Goal: Task Accomplishment & Management: Use online tool/utility

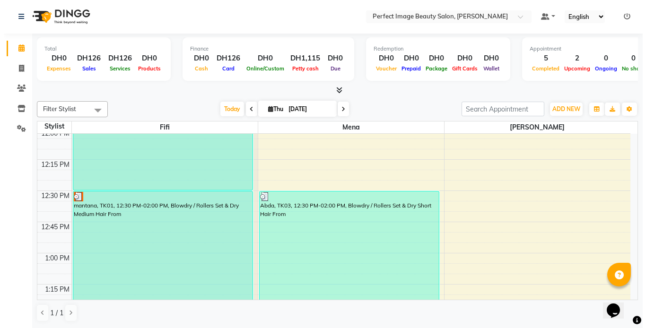
scroll to position [375, 0]
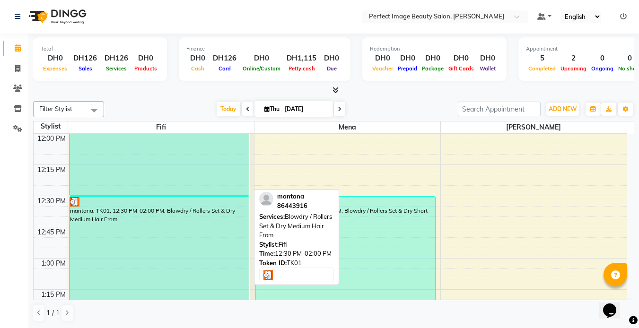
click at [184, 221] on div "mantana, TK01, 12:30 PM-02:00 PM, Blowdry / Rollers Set & Dry Medium Hair From" at bounding box center [159, 290] width 179 height 186
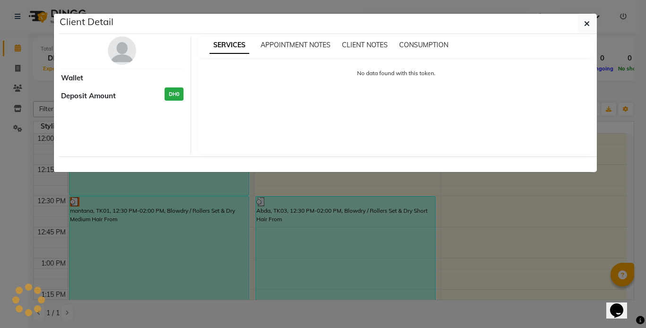
select select "3"
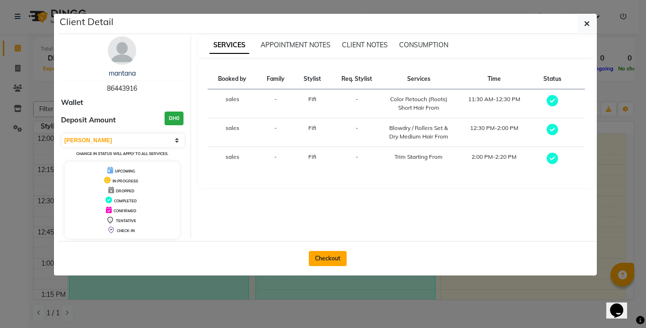
click at [325, 262] on button "Checkout" at bounding box center [328, 258] width 38 height 15
select select "service"
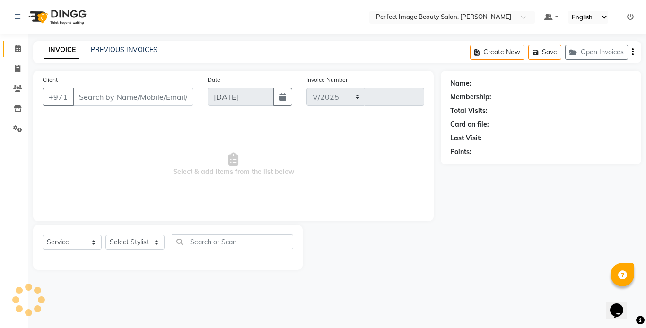
select select "8564"
type input "0261"
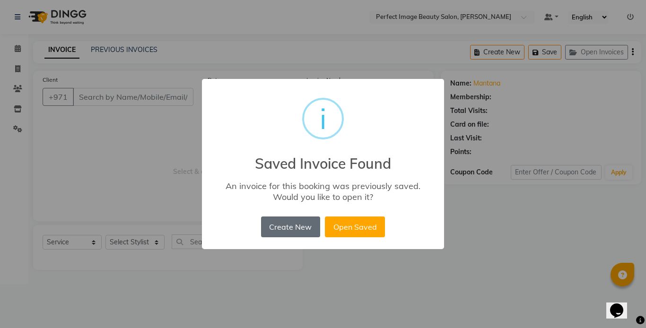
click at [288, 227] on button "Create New" at bounding box center [290, 227] width 59 height 21
type input "86****16"
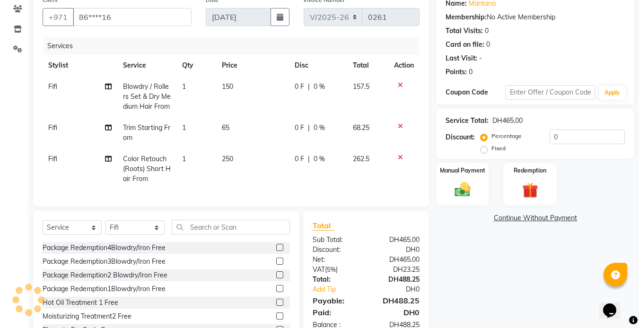
scroll to position [117, 0]
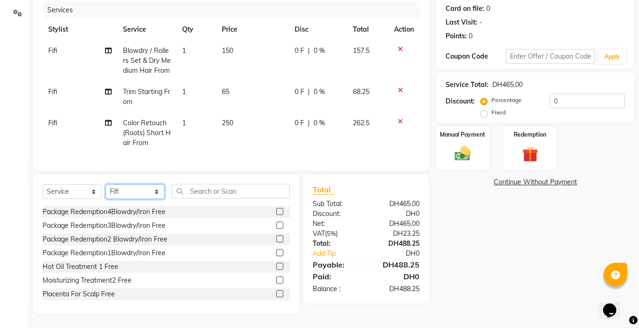
click at [138, 197] on select "Select Stylist [PERSON_NAME] [PERSON_NAME] [PERSON_NAME] sales" at bounding box center [134, 191] width 59 height 15
select select "85054"
click at [105, 190] on select "Select Stylist [PERSON_NAME] [PERSON_NAME] [PERSON_NAME] sales" at bounding box center [134, 191] width 59 height 15
click at [53, 49] on span "Fifi" at bounding box center [52, 50] width 9 height 9
select select "85053"
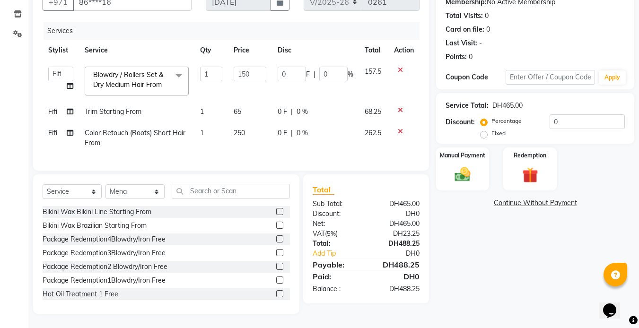
scroll to position [102, 0]
click at [239, 129] on span "250" at bounding box center [239, 133] width 11 height 9
select select "85053"
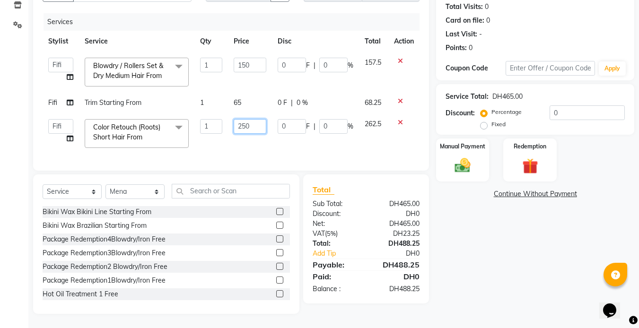
click at [243, 122] on input "250" at bounding box center [250, 126] width 33 height 15
click at [243, 120] on input "50" at bounding box center [250, 126] width 33 height 15
type input "0"
click at [243, 122] on input "0" at bounding box center [250, 126] width 33 height 15
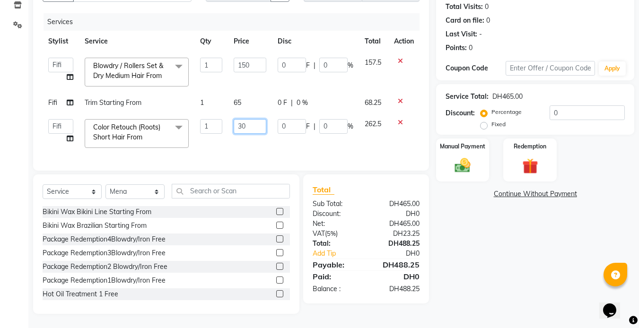
type input "300"
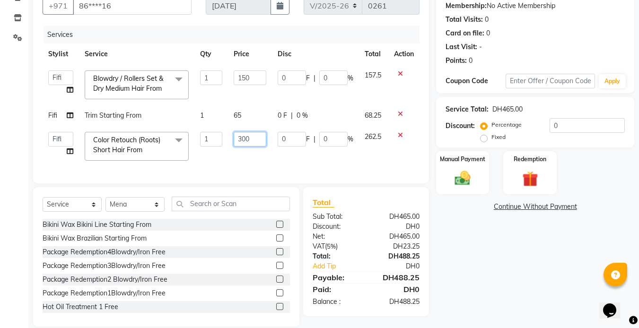
scroll to position [90, 0]
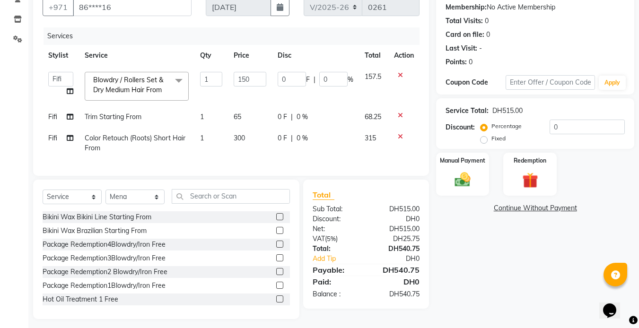
click at [243, 122] on td "65" at bounding box center [250, 116] width 44 height 21
select select "85053"
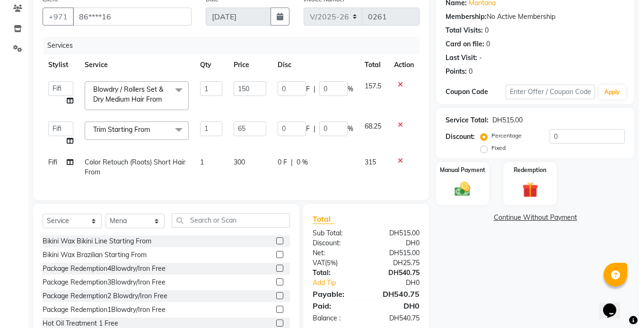
scroll to position [48, 0]
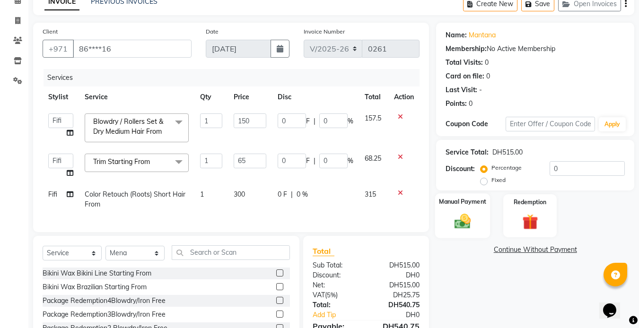
click at [471, 204] on label "Manual Payment" at bounding box center [462, 201] width 47 height 9
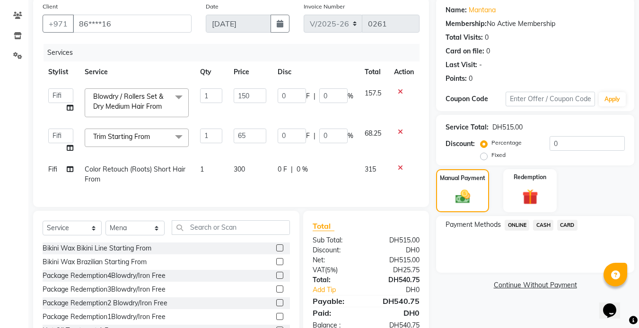
scroll to position [0, 0]
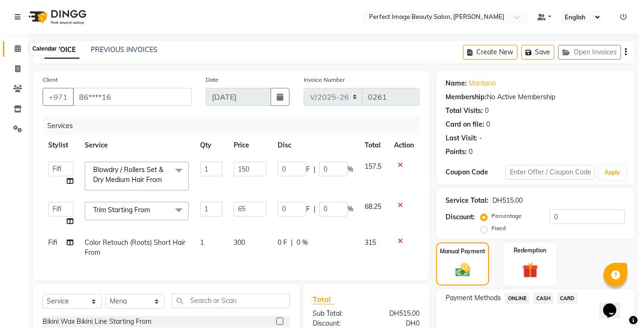
click at [16, 46] on icon at bounding box center [18, 48] width 6 height 7
click at [15, 47] on icon at bounding box center [18, 48] width 6 height 7
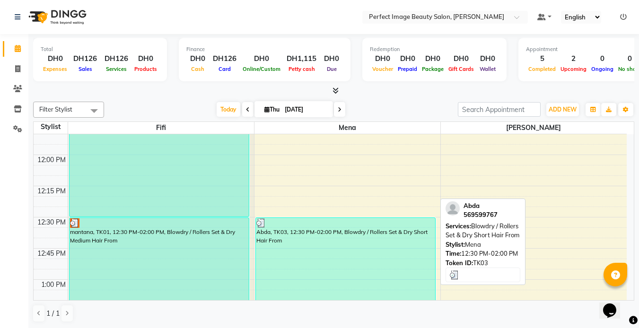
scroll to position [367, 0]
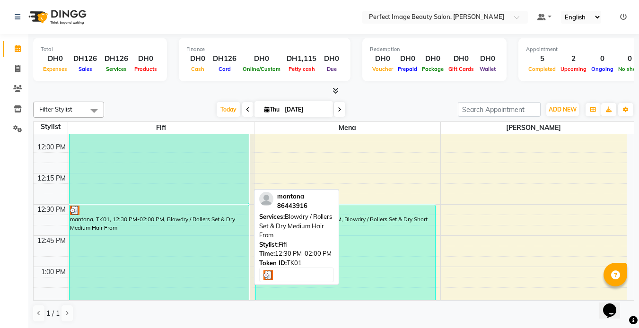
click at [224, 221] on div "mantana, TK01, 12:30 PM-02:00 PM, Blowdry / Rollers Set & Dry Medium Hair From" at bounding box center [159, 298] width 179 height 186
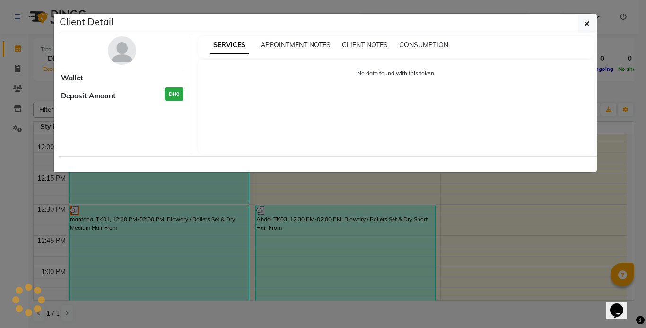
select select "3"
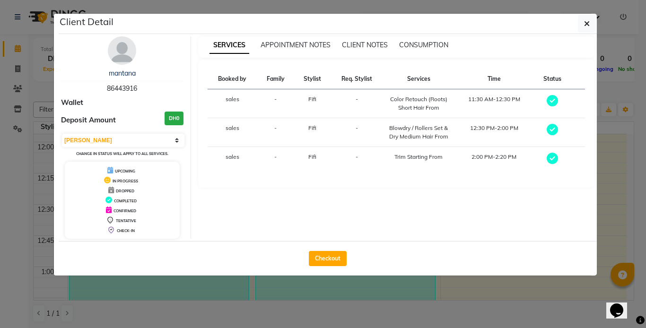
click at [16, 249] on ngb-modal-window "Client Detail mantana 86443916 Wallet Deposit Amount DH0 Select MARK DONE UPCOM…" at bounding box center [323, 164] width 646 height 328
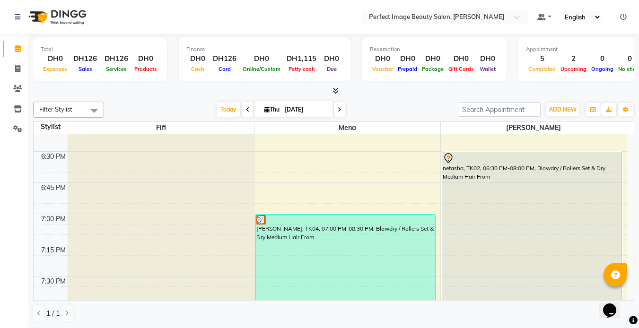
scroll to position [1169, 0]
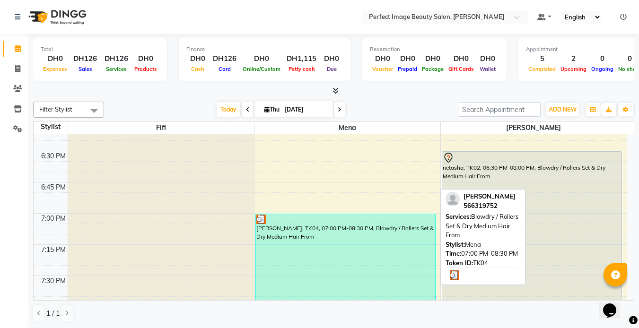
click at [259, 218] on img at bounding box center [260, 219] width 9 height 9
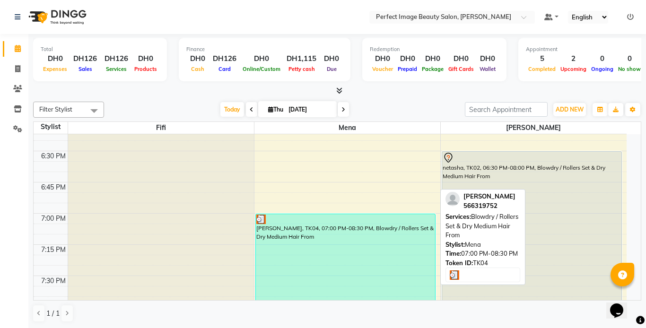
select select "3"
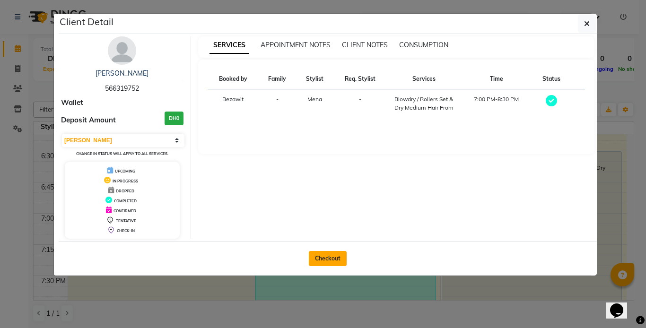
click at [329, 259] on button "Checkout" at bounding box center [328, 258] width 38 height 15
select select "8564"
select select "service"
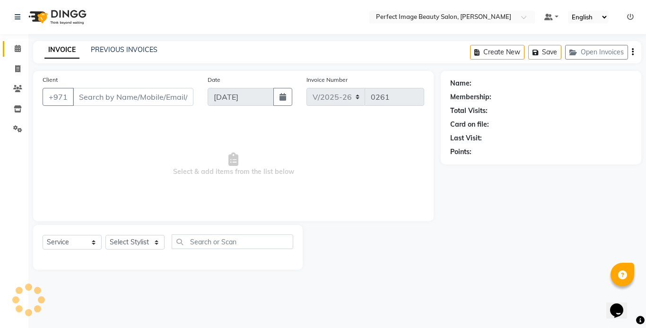
type input "56*****52"
select select "85054"
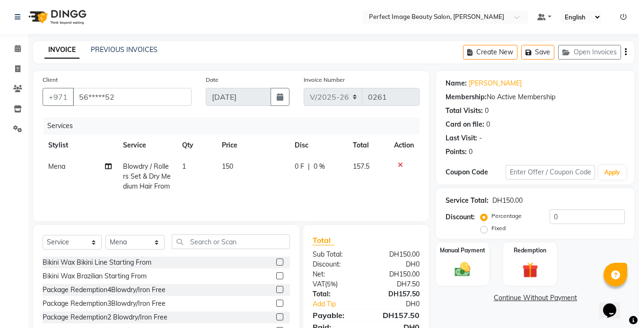
click at [402, 163] on icon at bounding box center [400, 165] width 5 height 7
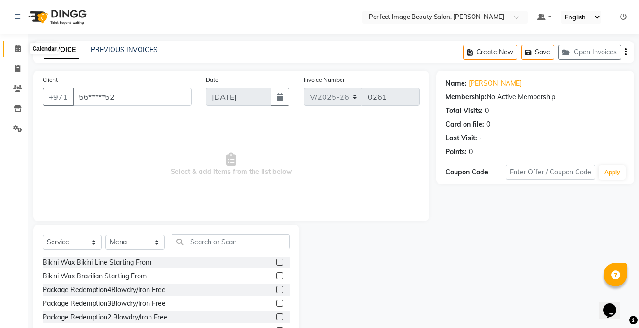
click at [15, 47] on icon at bounding box center [18, 48] width 6 height 7
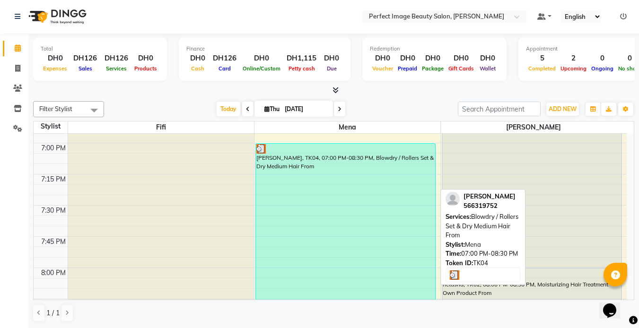
scroll to position [1236, 0]
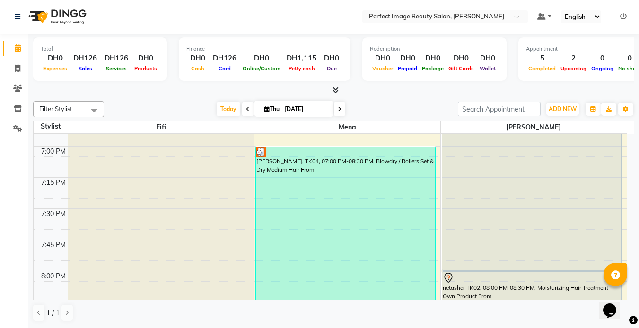
click at [338, 109] on icon at bounding box center [340, 109] width 4 height 6
type input "[DATE]"
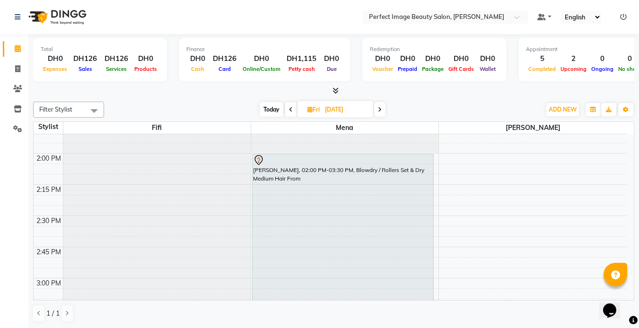
scroll to position [106, 0]
